Goal: Information Seeking & Learning: Learn about a topic

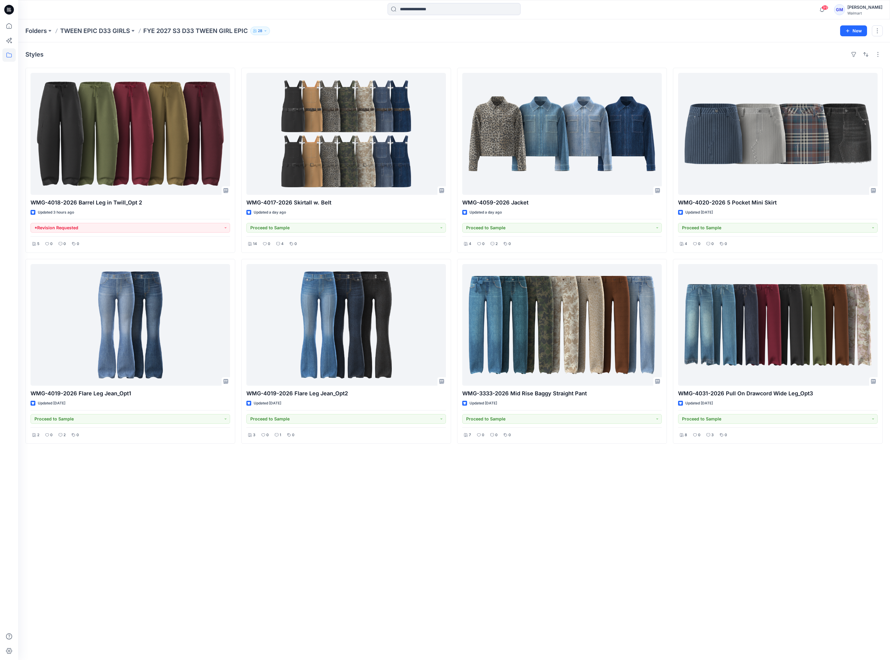
click at [311, 510] on div "Styles WMG-4018-2026 Barrel Leg in Twill_Opt 2 Updated 3 hours ago *Revision Re…" at bounding box center [454, 351] width 872 height 618
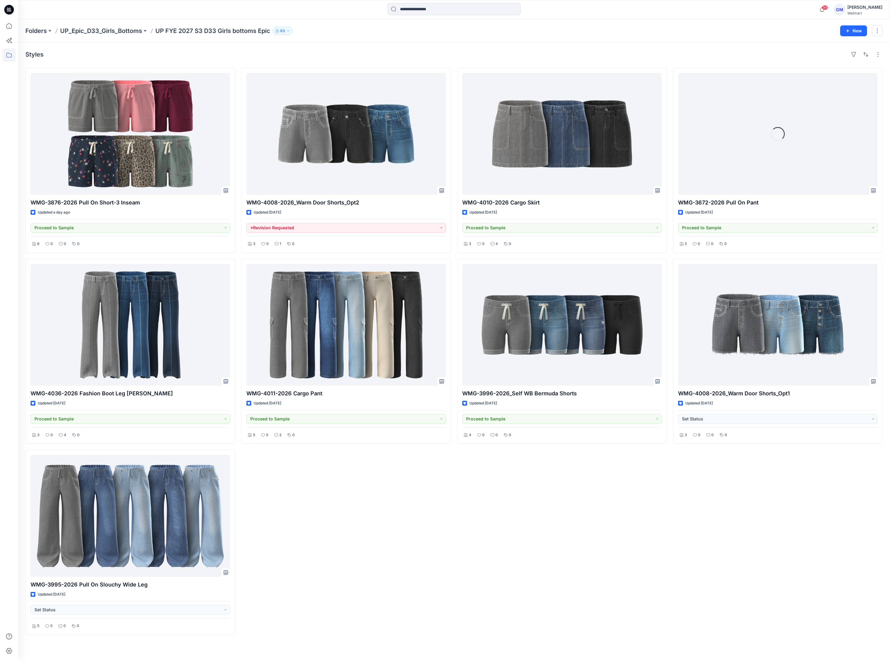
click at [470, 532] on div "WMG-4010-2026 Cargo Skirt Updated [DATE] Proceed to Sample 3 0 4 0 WMG-3996-202…" at bounding box center [562, 351] width 210 height 567
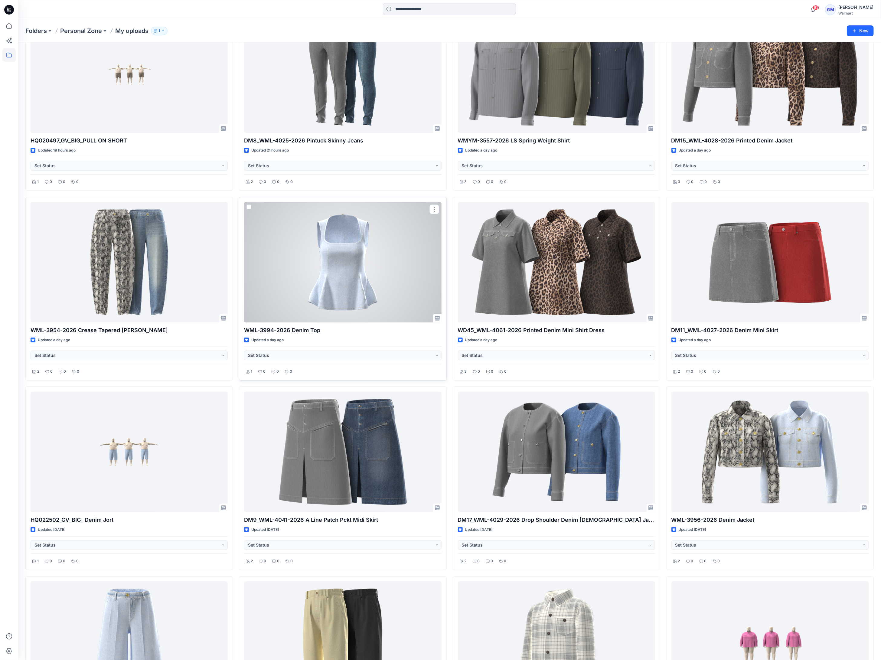
scroll to position [181, 0]
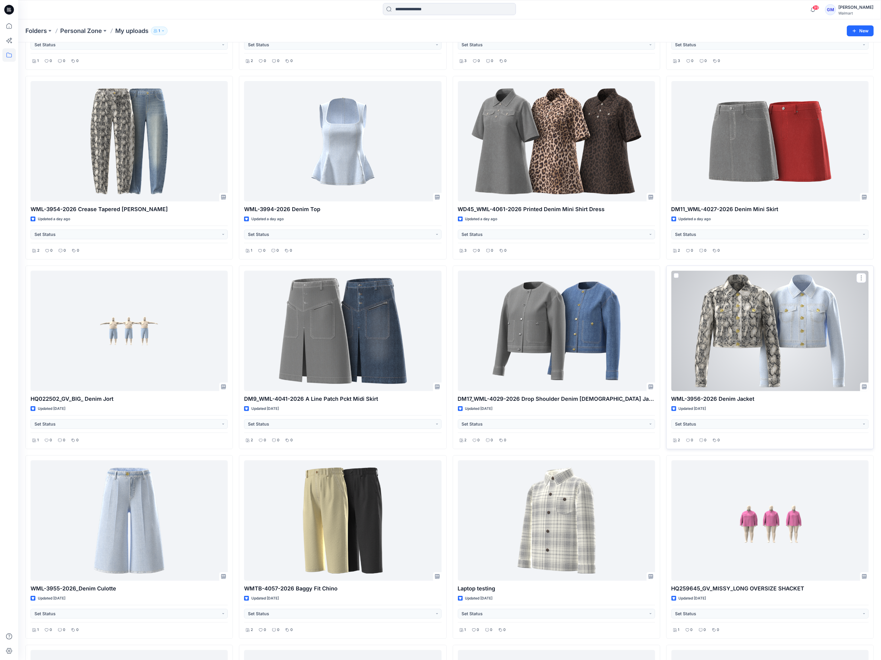
click at [821, 348] on div at bounding box center [769, 331] width 197 height 120
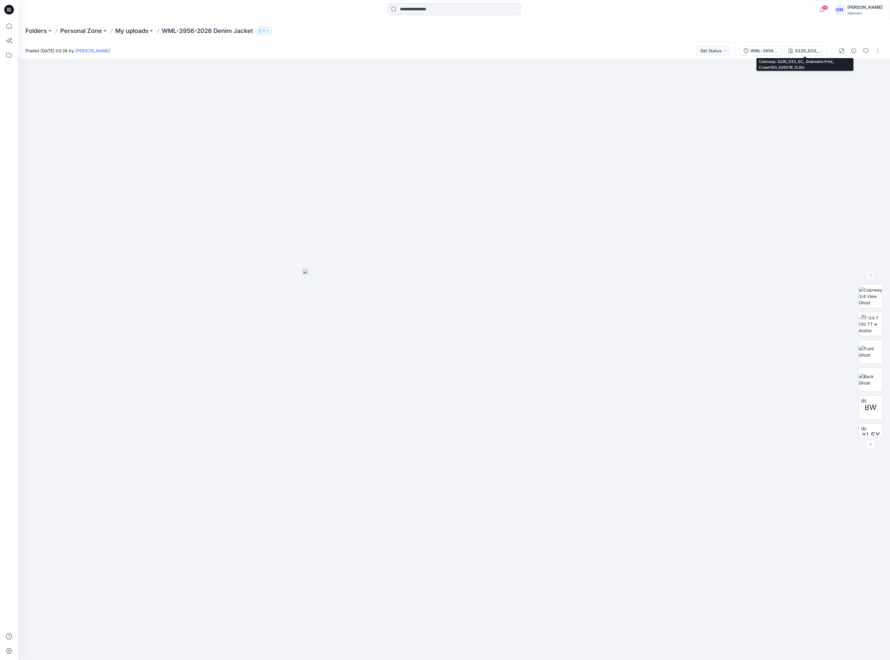
click at [811, 47] on div "S226_D33_SC_ Snakeskin Print_ Cream100_G3001B_12.6in" at bounding box center [809, 50] width 28 height 7
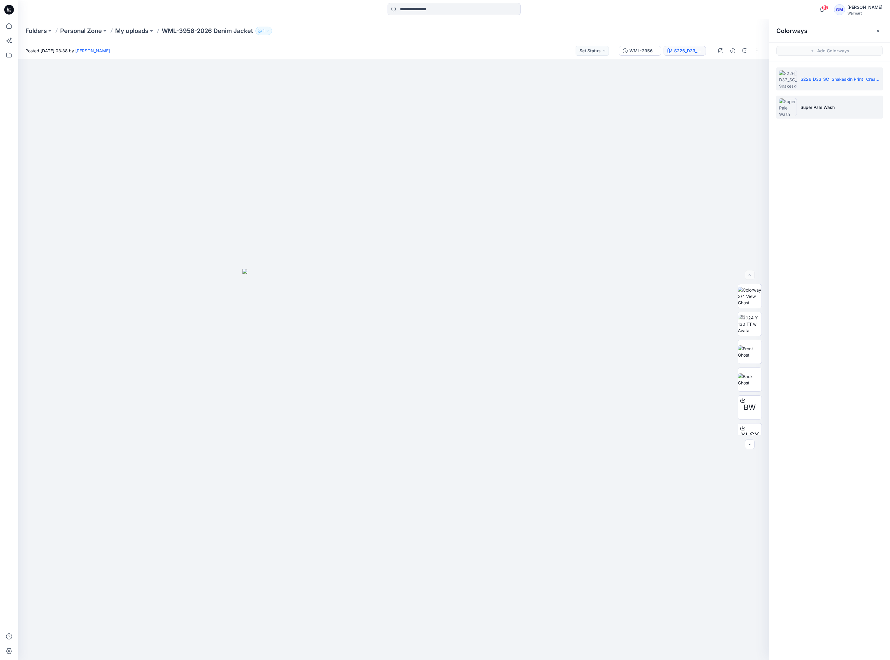
click at [817, 106] on p "Super Pale Wash" at bounding box center [818, 107] width 34 height 6
click at [754, 335] on img at bounding box center [750, 331] width 24 height 19
drag, startPoint x: 472, startPoint y: 643, endPoint x: 286, endPoint y: 636, distance: 186.1
click at [286, 636] on div at bounding box center [393, 359] width 751 height 601
click at [4, 24] on icon at bounding box center [8, 25] width 13 height 13
